Goal: Transaction & Acquisition: Book appointment/travel/reservation

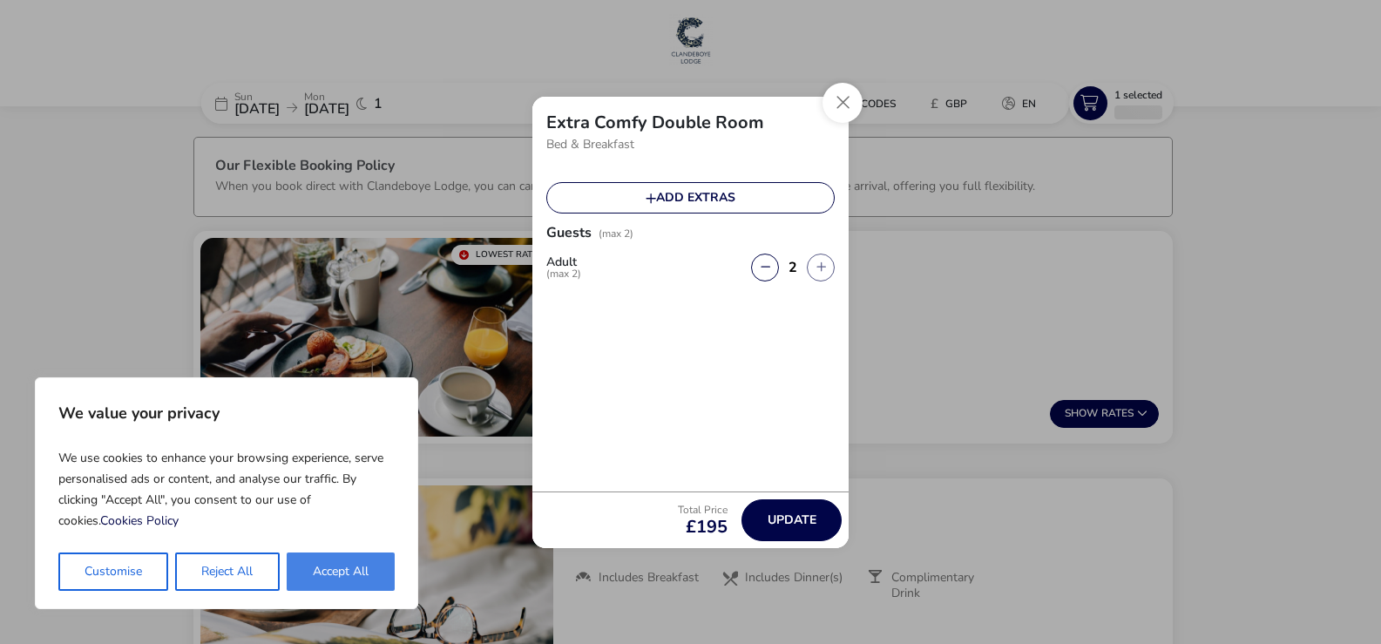
click at [355, 578] on button "Accept All" at bounding box center [341, 571] width 108 height 38
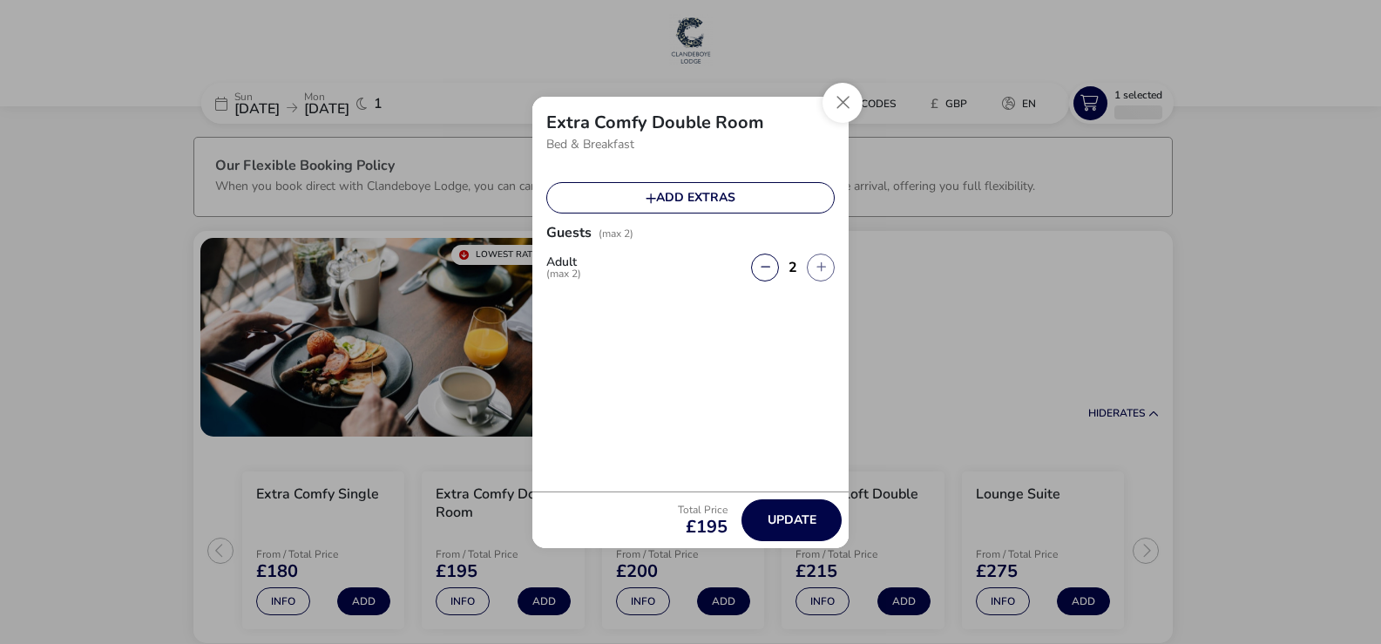
checkbox input "true"
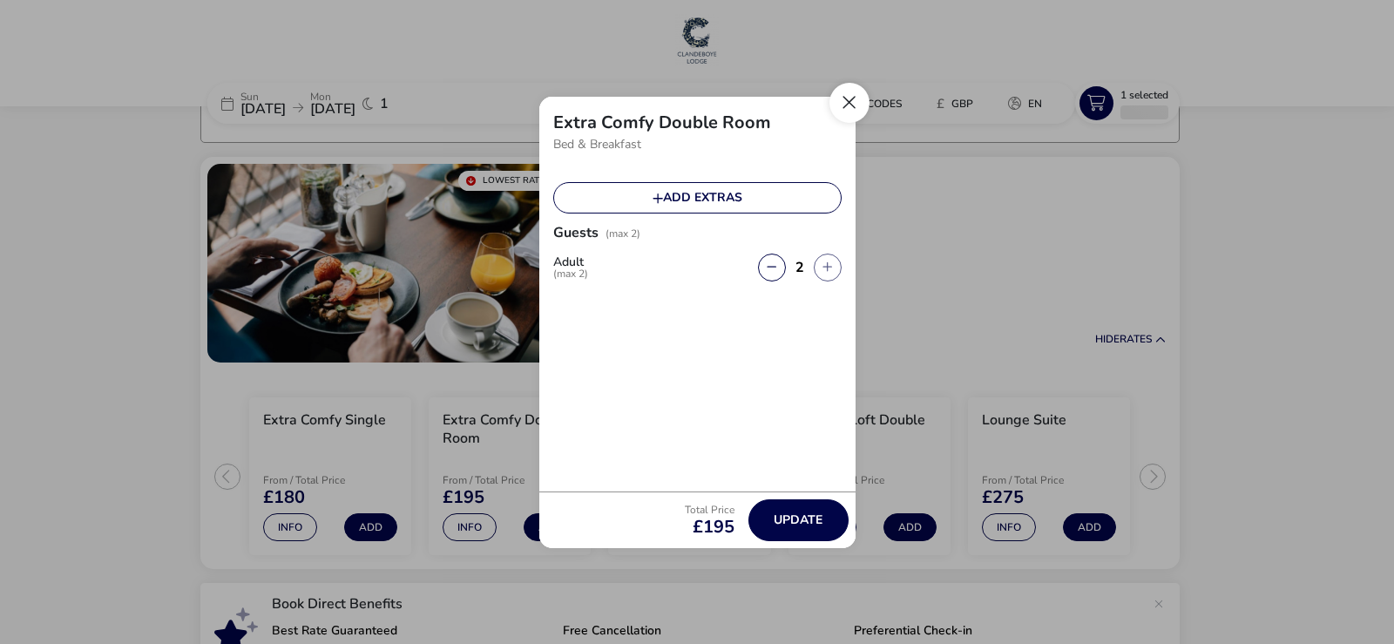
click at [852, 105] on button "Close" at bounding box center [849, 103] width 40 height 40
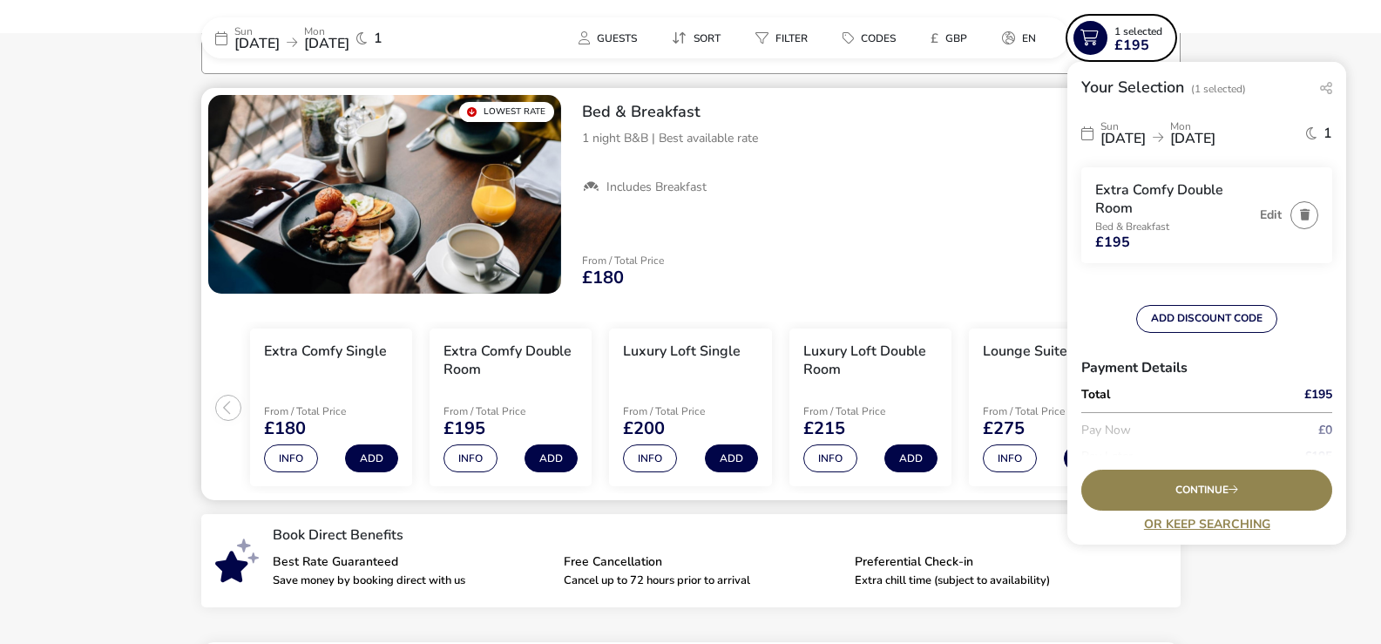
scroll to position [144, 0]
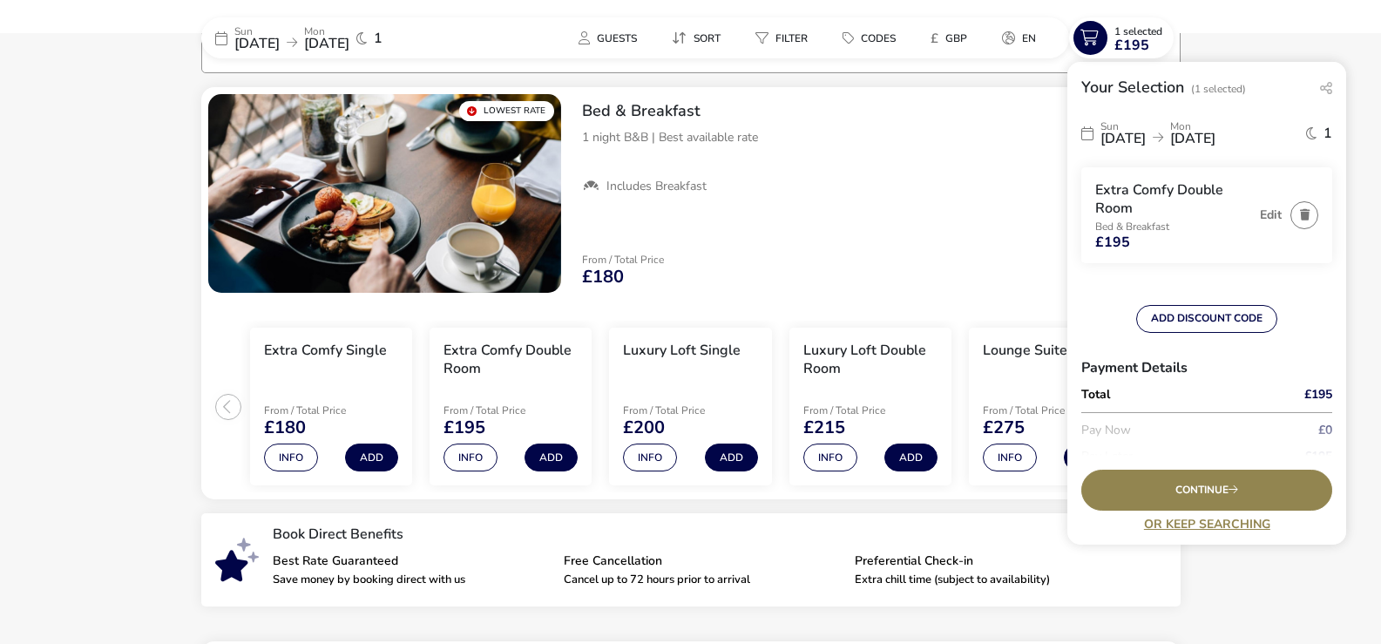
click at [270, 27] on p "Sun" at bounding box center [256, 31] width 45 height 10
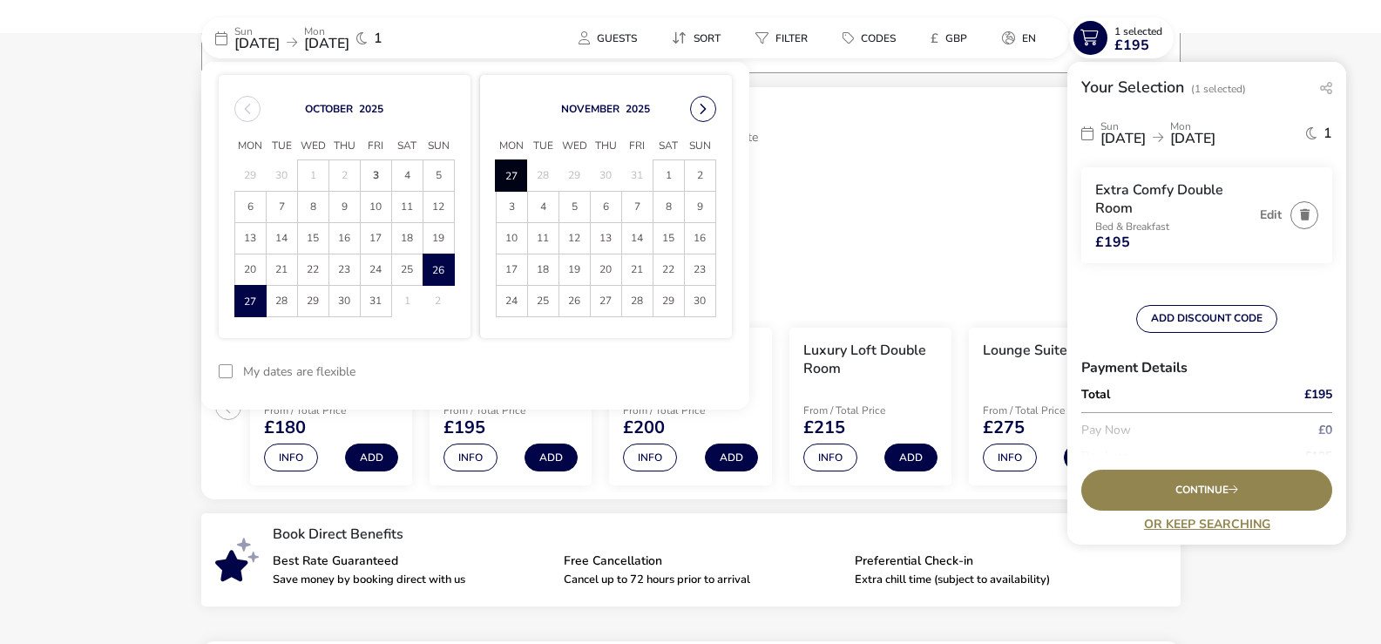
click at [698, 118] on button "Next Month" at bounding box center [703, 109] width 26 height 26
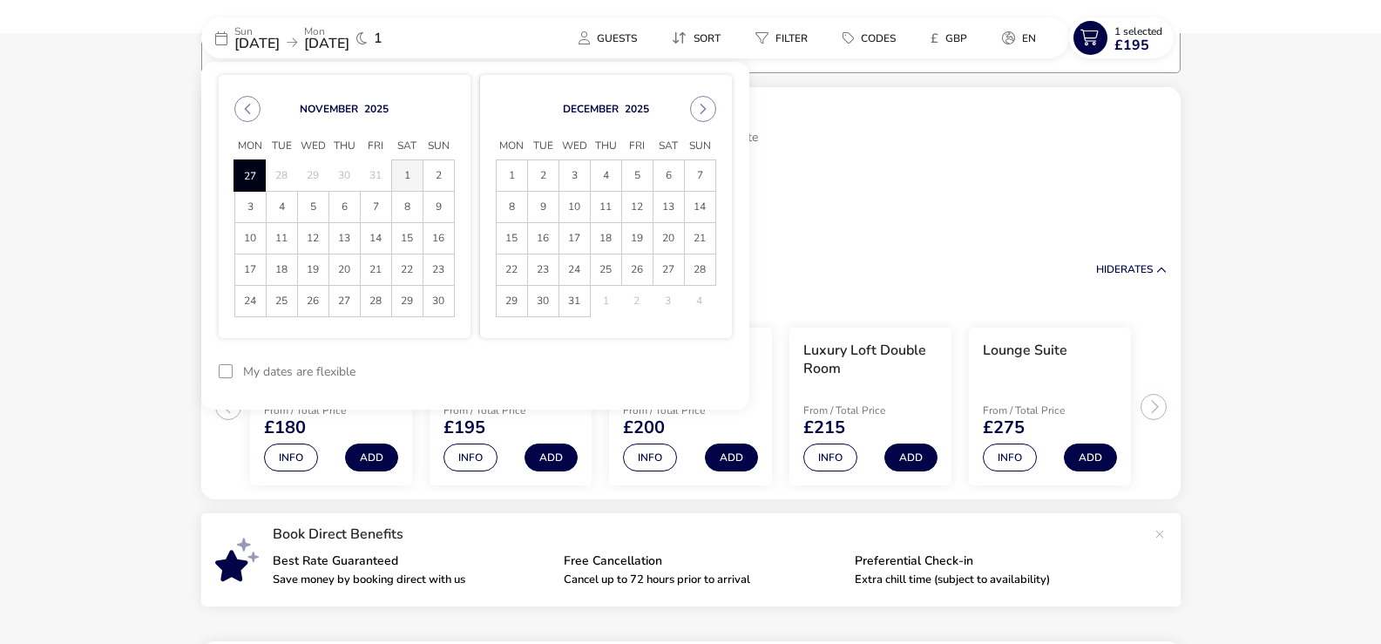
click at [405, 166] on span "1" at bounding box center [407, 175] width 30 height 30
click at [254, 202] on span "3" at bounding box center [250, 207] width 30 height 30
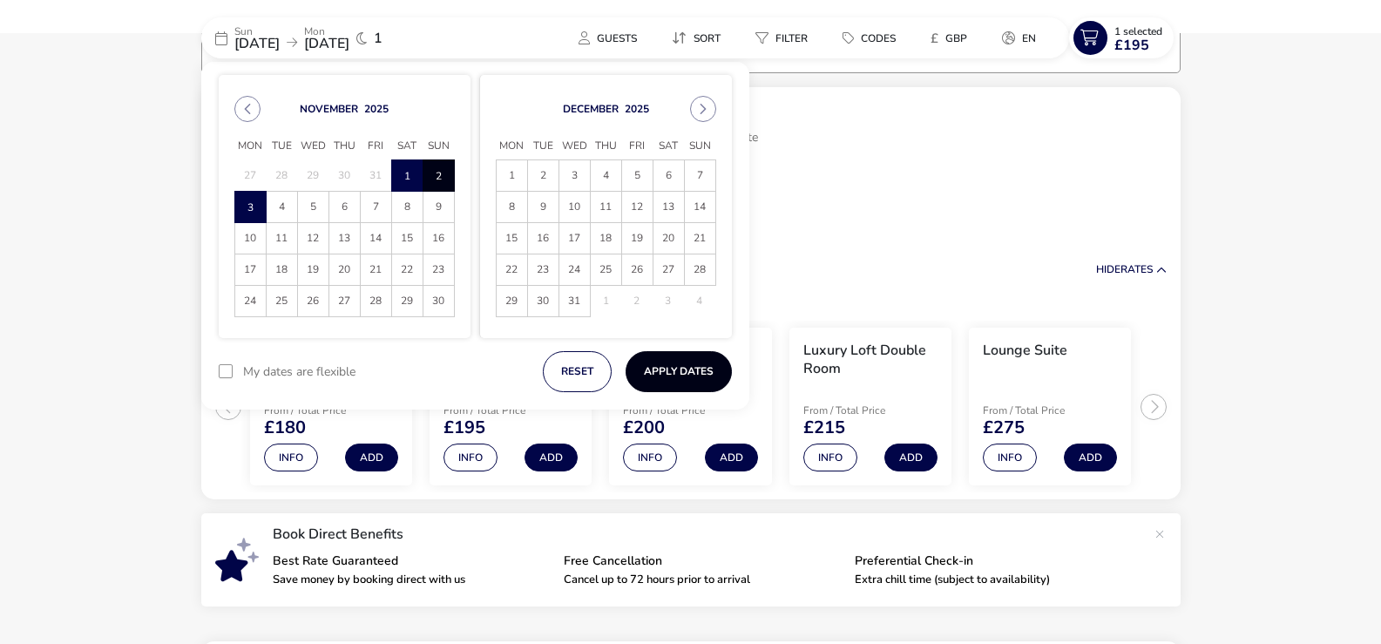
click at [690, 367] on button "Apply Dates" at bounding box center [678, 371] width 106 height 41
